Goal: Check status: Check status

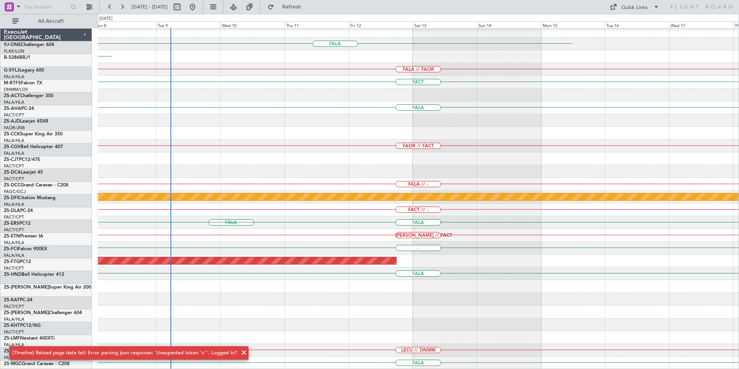
scroll to position [387, 0]
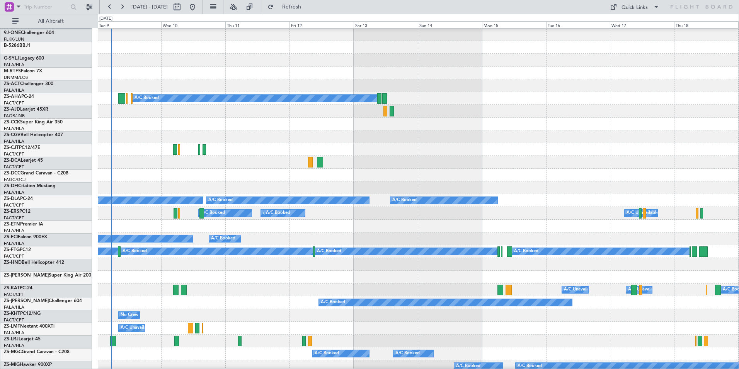
scroll to position [13, 0]
click at [273, 153] on div at bounding box center [418, 149] width 641 height 13
click at [240, 7] on button at bounding box center [233, 7] width 12 height 12
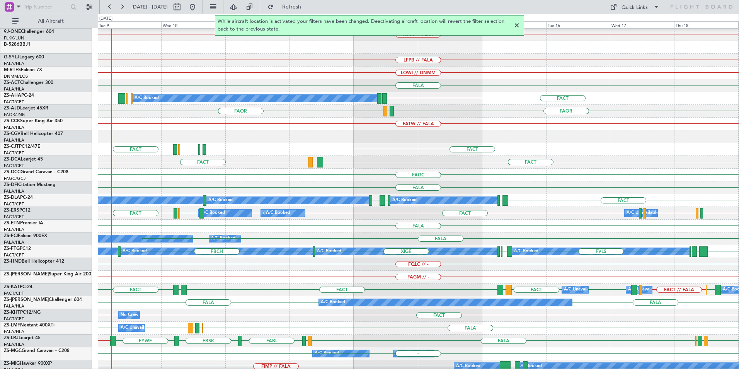
click at [516, 24] on div at bounding box center [516, 25] width 9 height 9
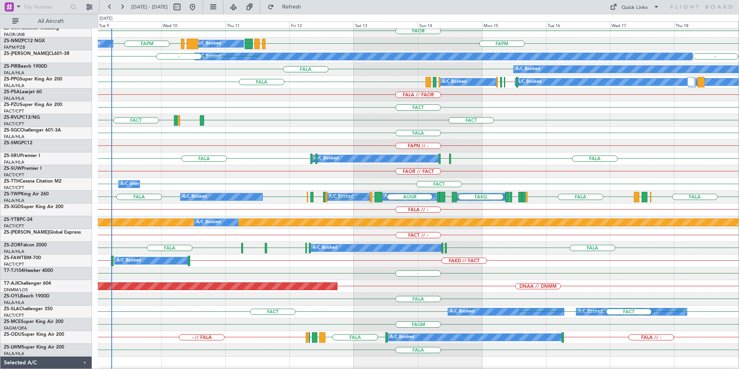
scroll to position [387, 0]
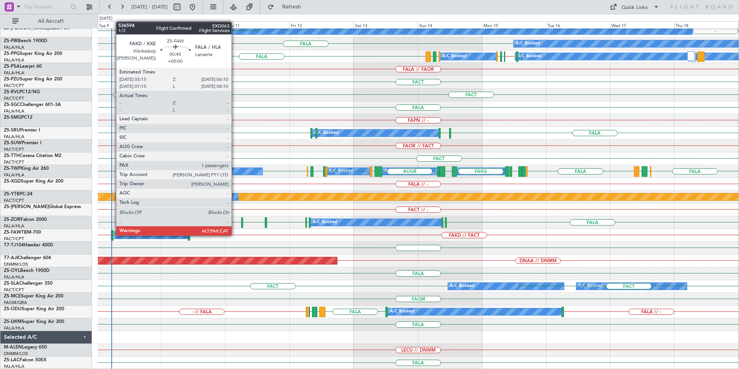
click at [112, 235] on div at bounding box center [112, 235] width 3 height 10
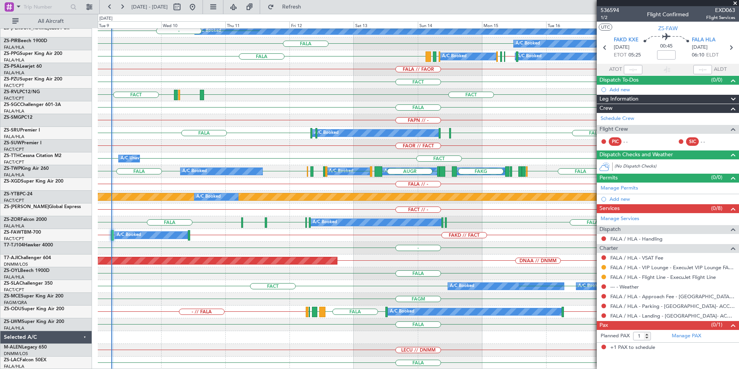
click at [734, 2] on span at bounding box center [736, 3] width 8 height 7
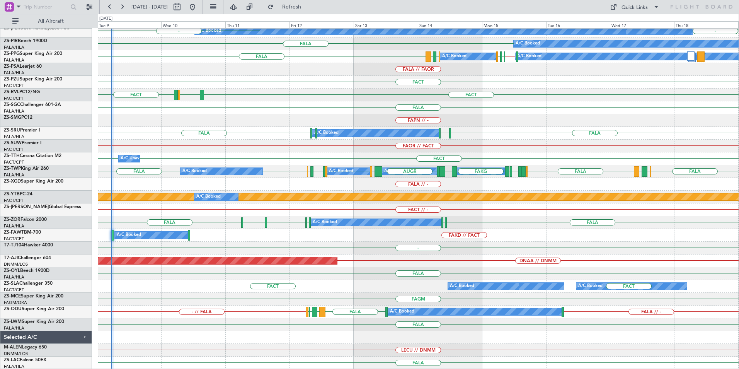
type input "0"
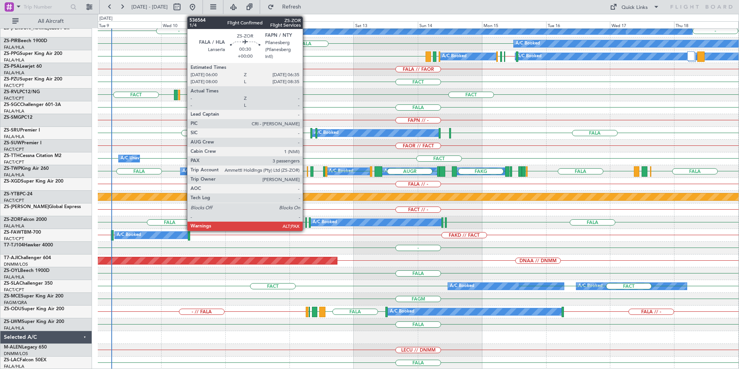
click at [306, 224] on div at bounding box center [306, 222] width 2 height 10
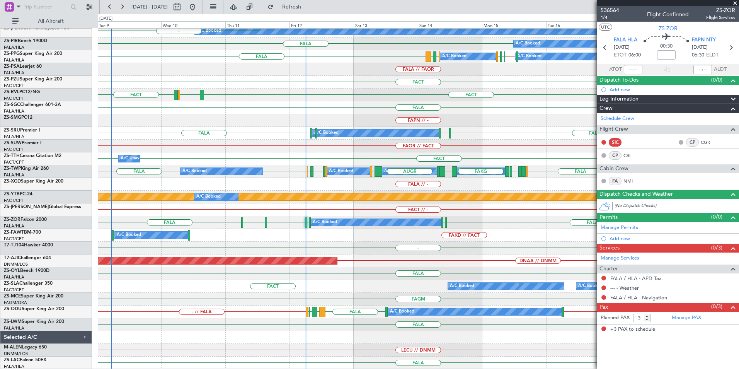
click at [735, 0] on span at bounding box center [736, 3] width 8 height 7
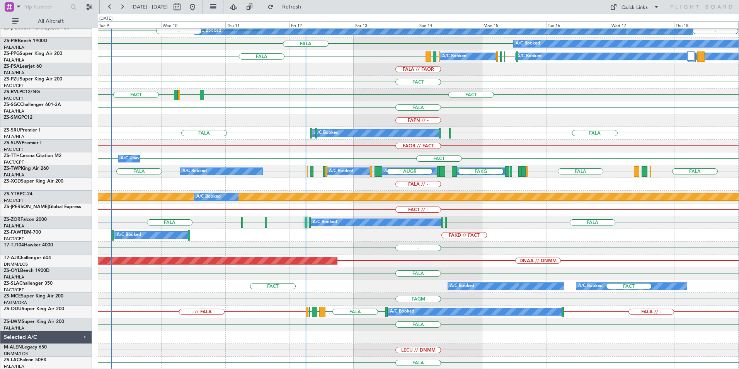
type input "0"
